Goal: Information Seeking & Learning: Learn about a topic

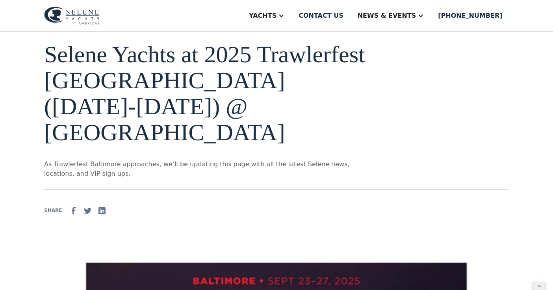
scroll to position [48, 0]
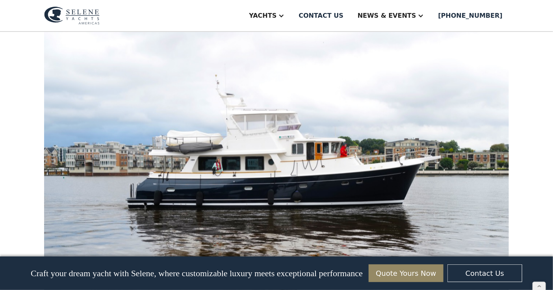
scroll to position [1824, 0]
